Goal: Information Seeking & Learning: Learn about a topic

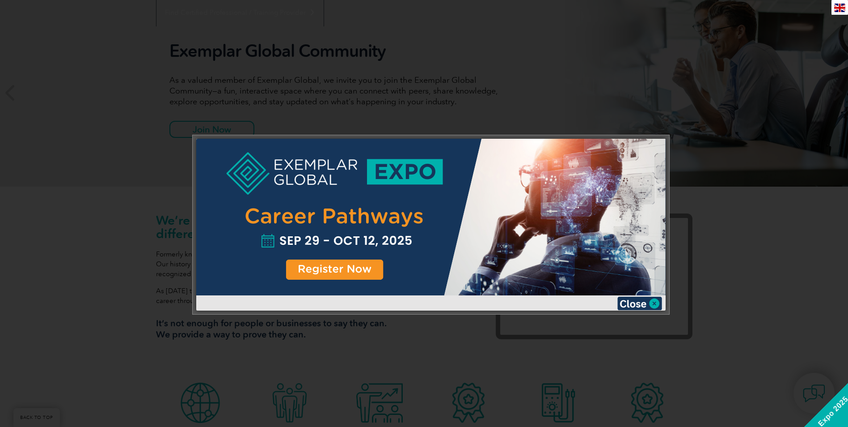
scroll to position [109, 0]
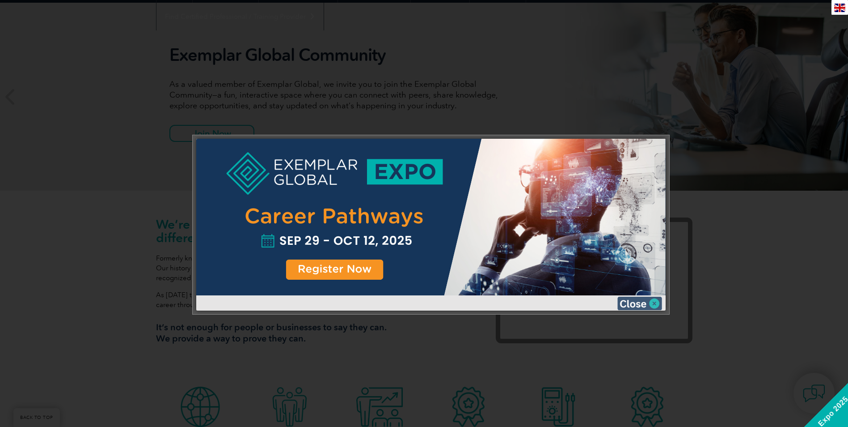
click at [652, 304] on img at bounding box center [640, 302] width 45 height 13
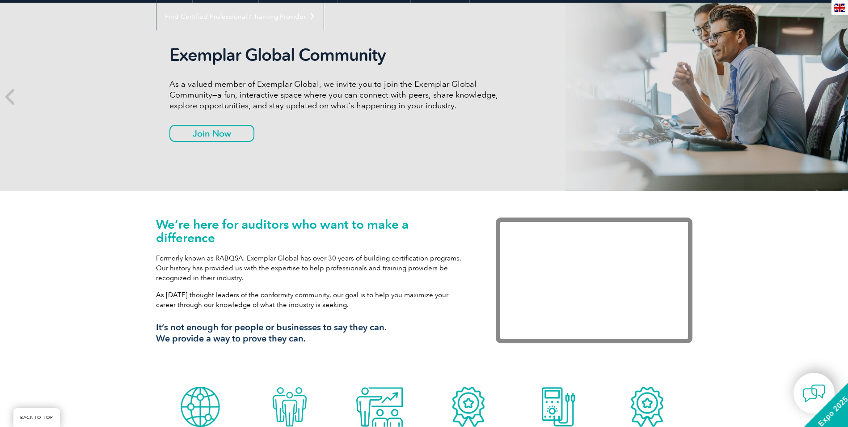
click at [49, 243] on div "We’re here for auditors who want to make a difference Formerly known as RABQSA,…" at bounding box center [424, 285] width 848 height 191
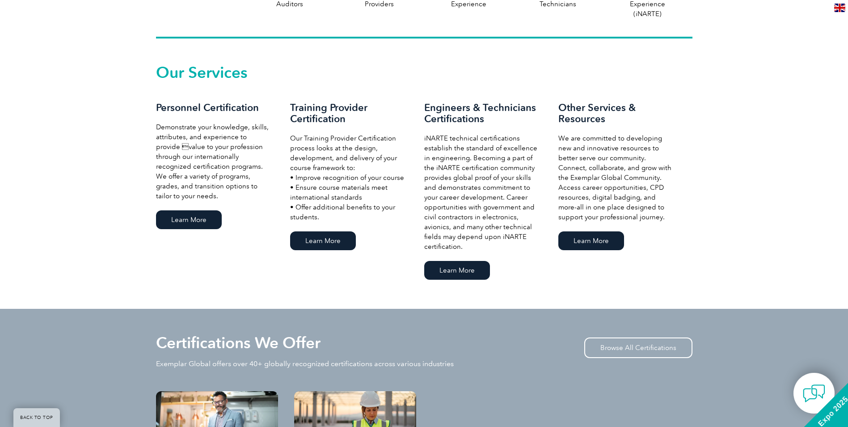
scroll to position [512, 0]
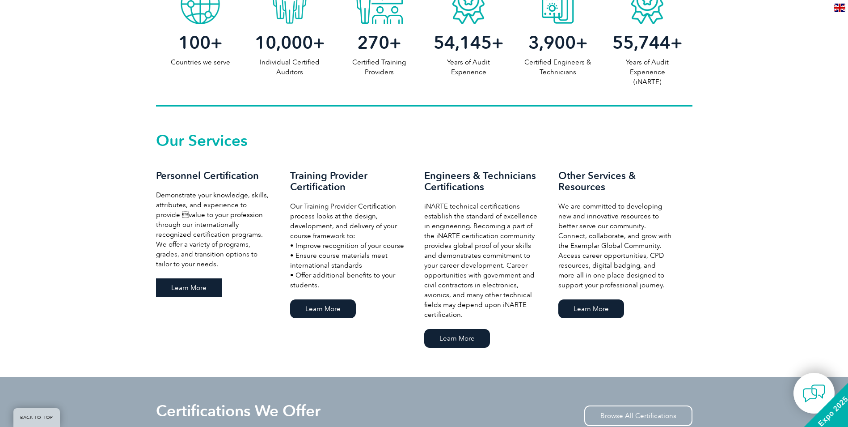
click at [189, 291] on link "Learn More" at bounding box center [189, 287] width 66 height 19
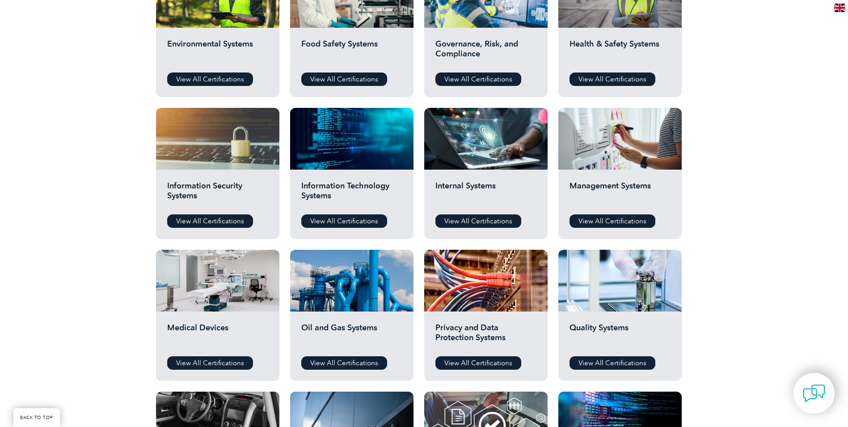
scroll to position [462, 0]
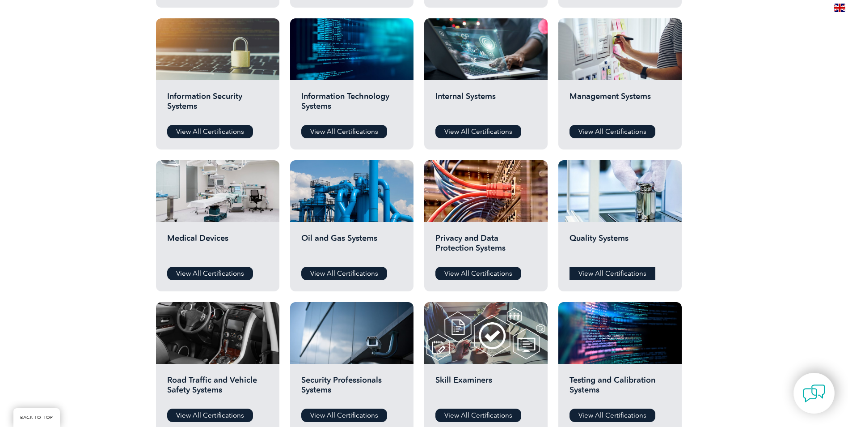
click at [615, 270] on link "View All Certifications" at bounding box center [613, 273] width 86 height 13
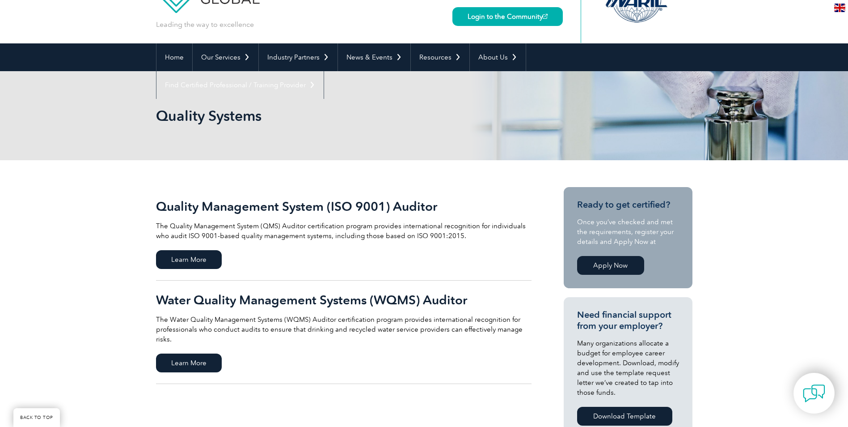
scroll to position [89, 0]
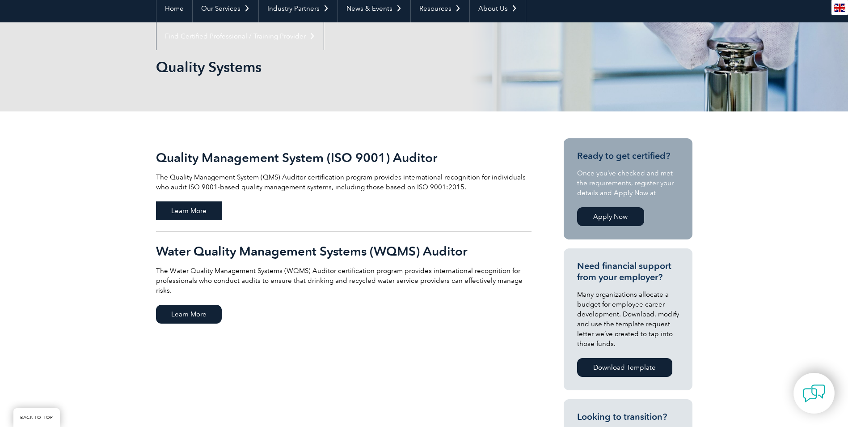
click at [193, 208] on span "Learn More" at bounding box center [189, 210] width 66 height 19
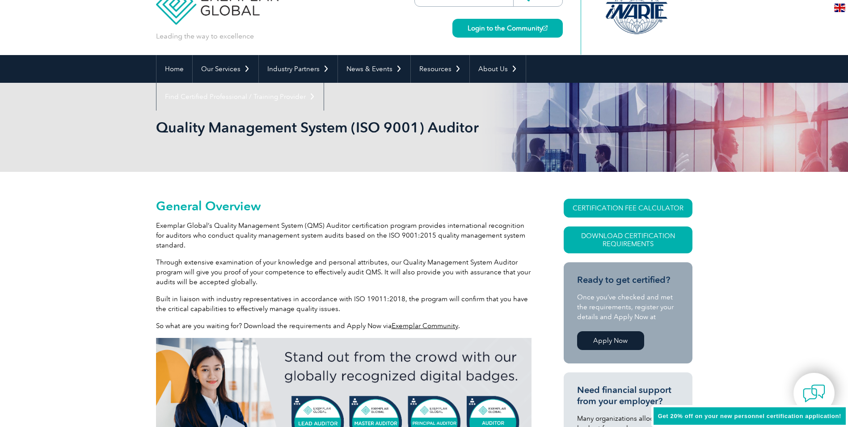
scroll to position [45, 0]
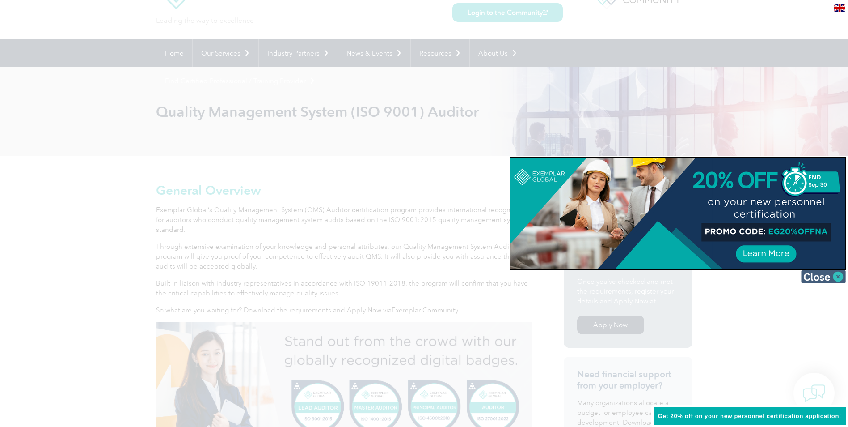
click at [820, 279] on img at bounding box center [823, 276] width 45 height 13
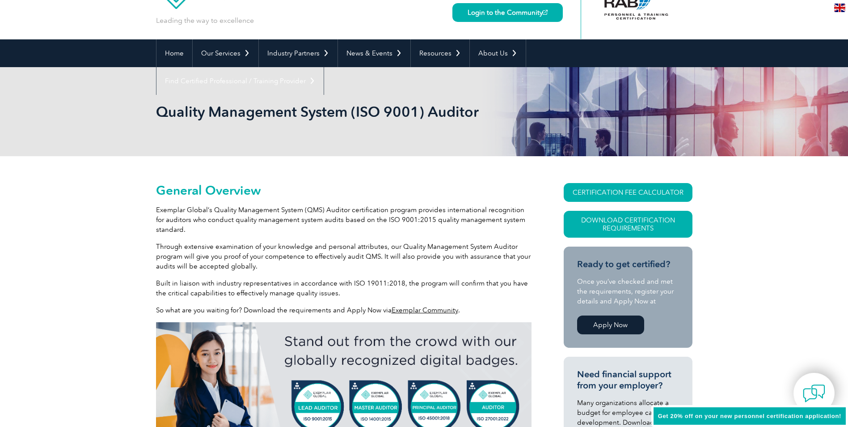
click at [313, 245] on p "Through extensive examination of your knowledge and personal attributes, our Qu…" at bounding box center [344, 256] width 376 height 30
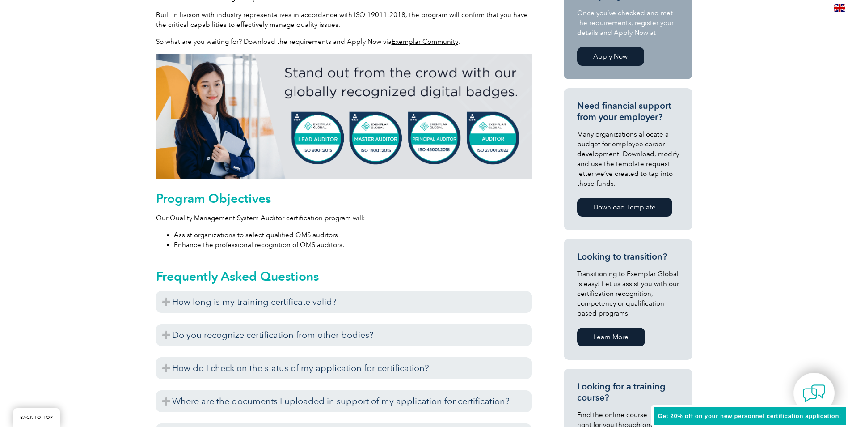
scroll to position [179, 0]
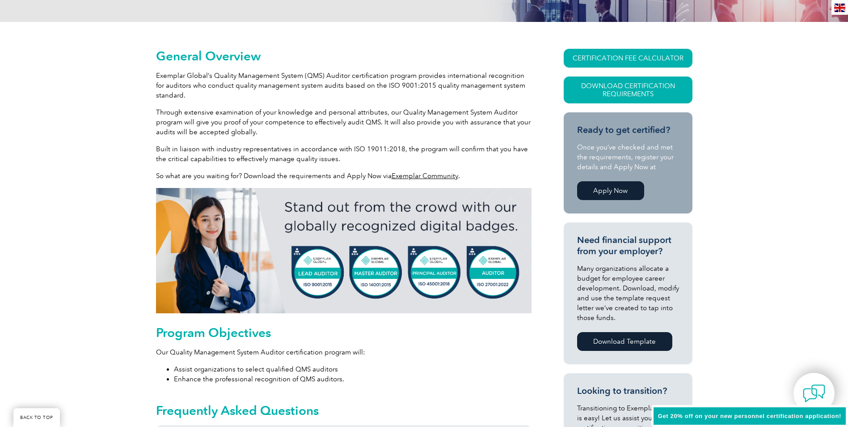
click at [368, 273] on img at bounding box center [344, 250] width 376 height 125
